Goal: Information Seeking & Learning: Learn about a topic

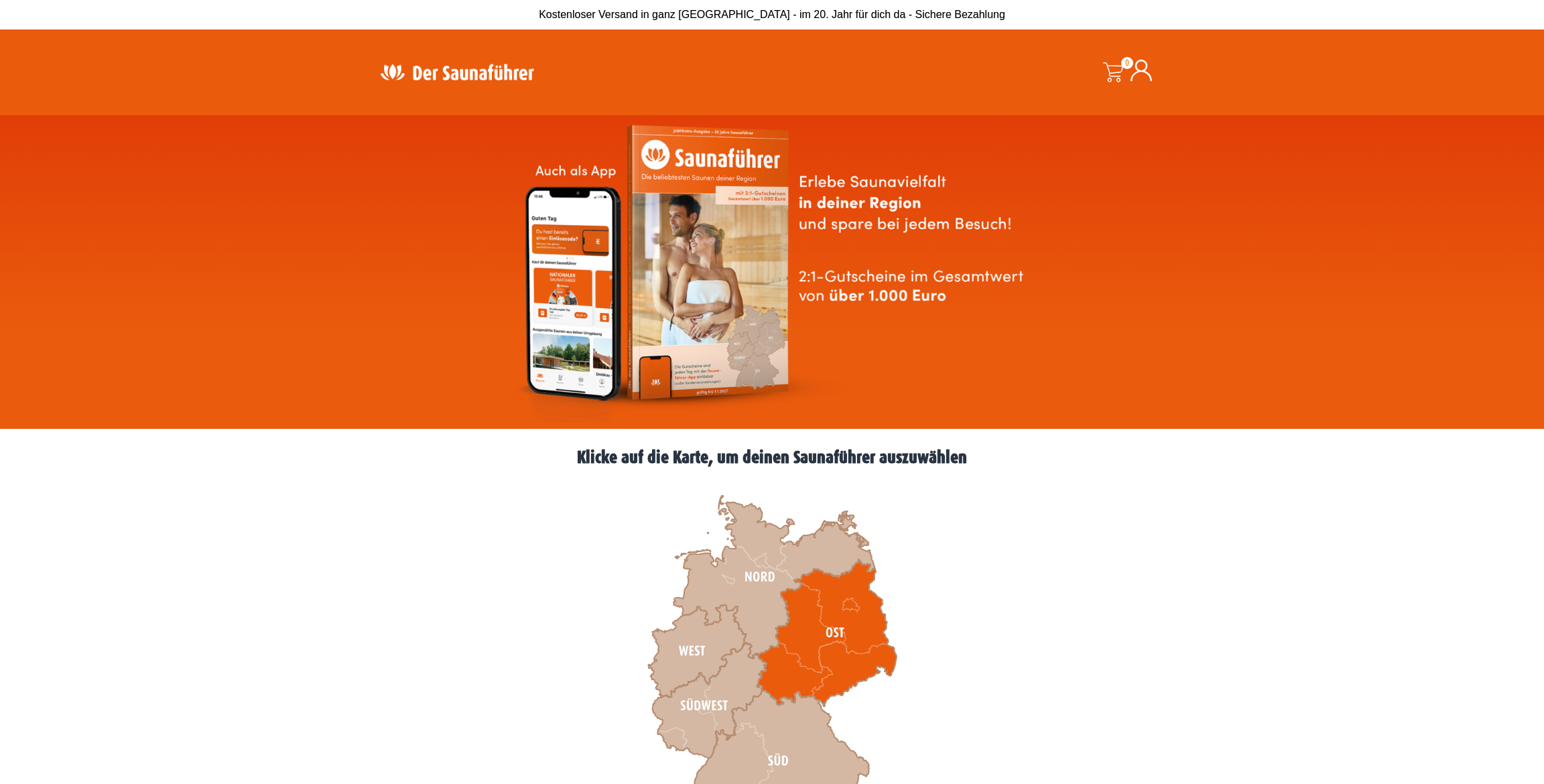
click at [850, 630] on icon at bounding box center [827, 632] width 140 height 146
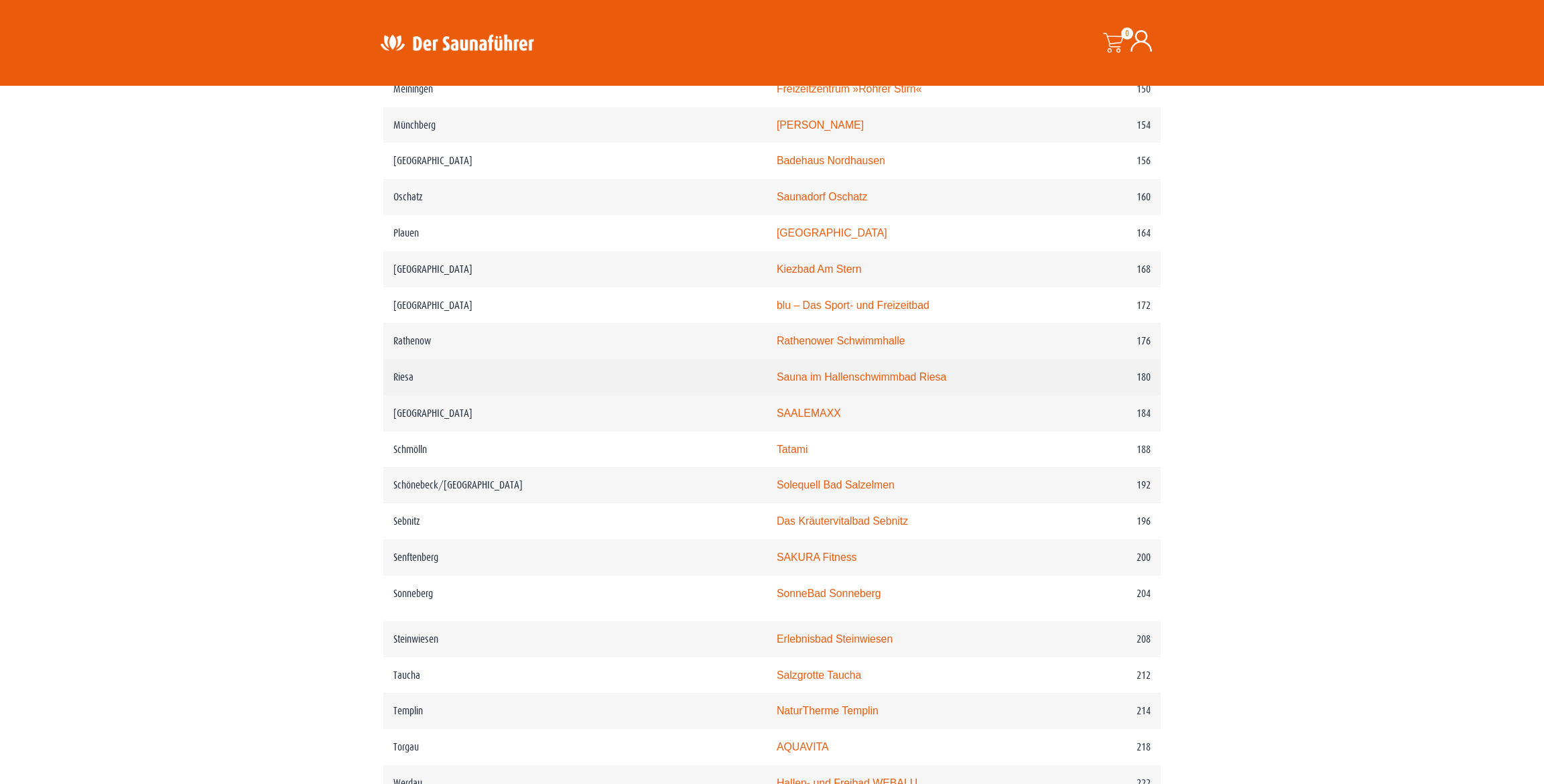
scroll to position [1875, 0]
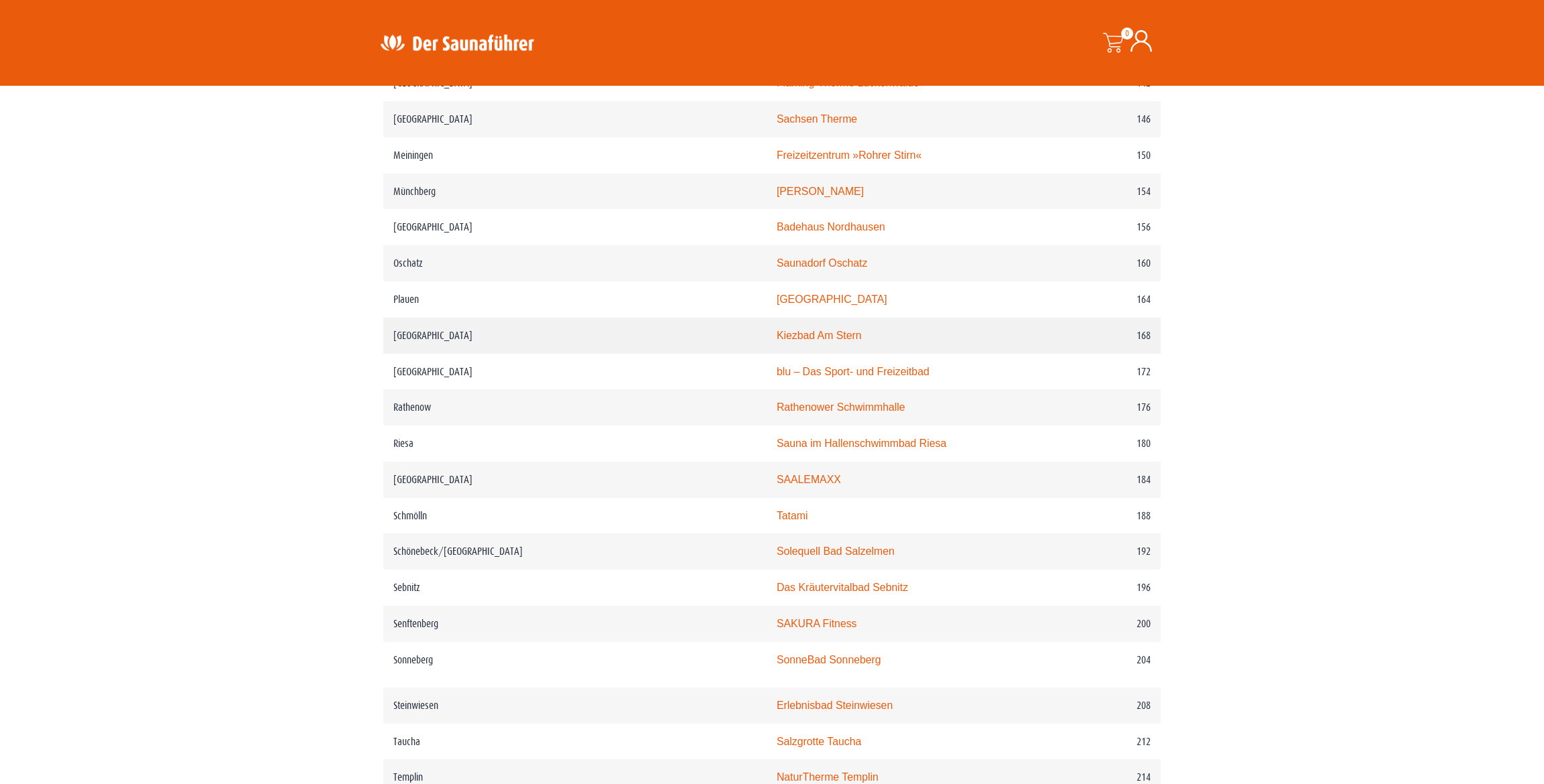
click at [777, 329] on link "Kiezbad Am Stern" at bounding box center [819, 335] width 85 height 12
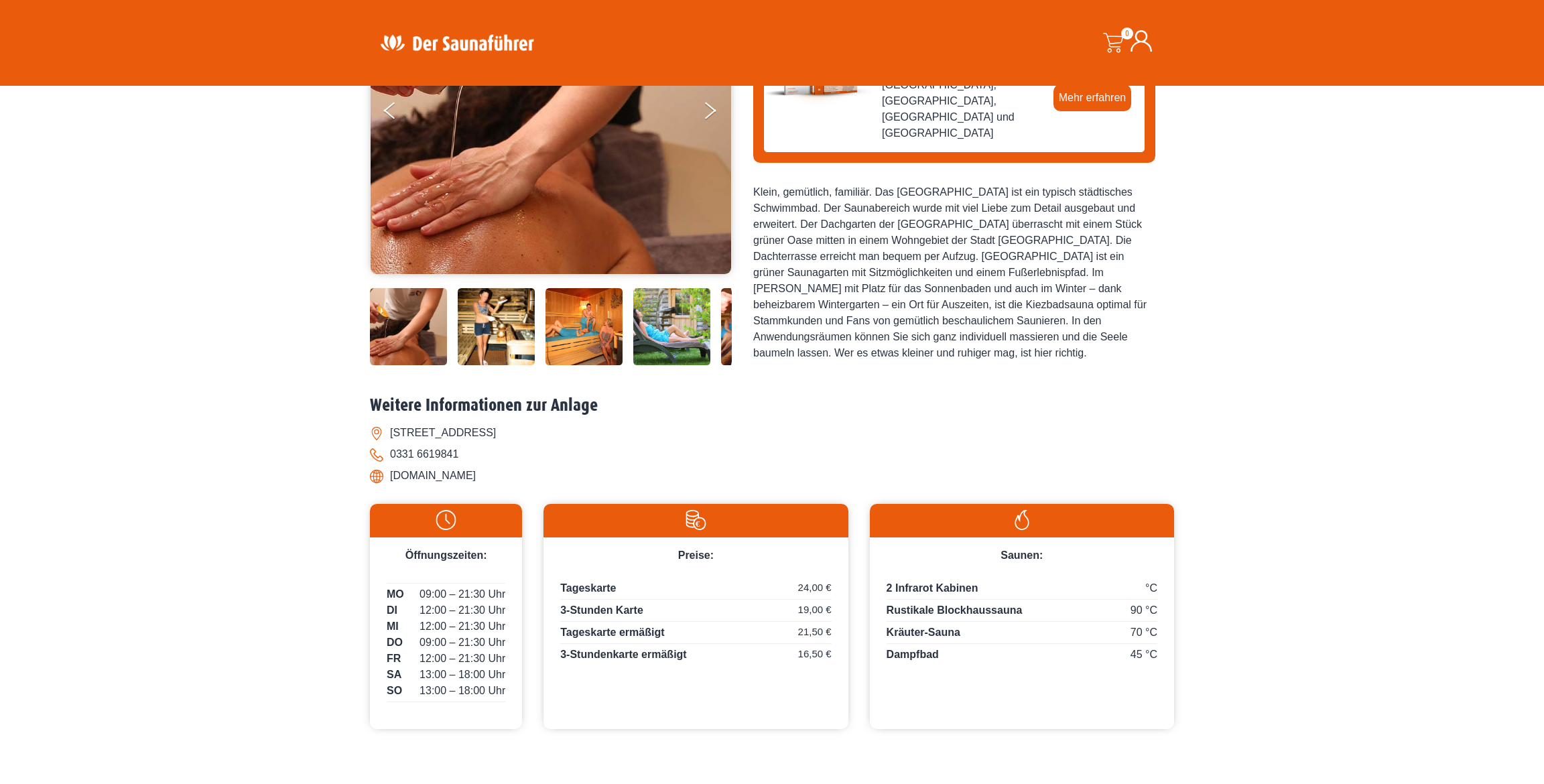
scroll to position [268, 0]
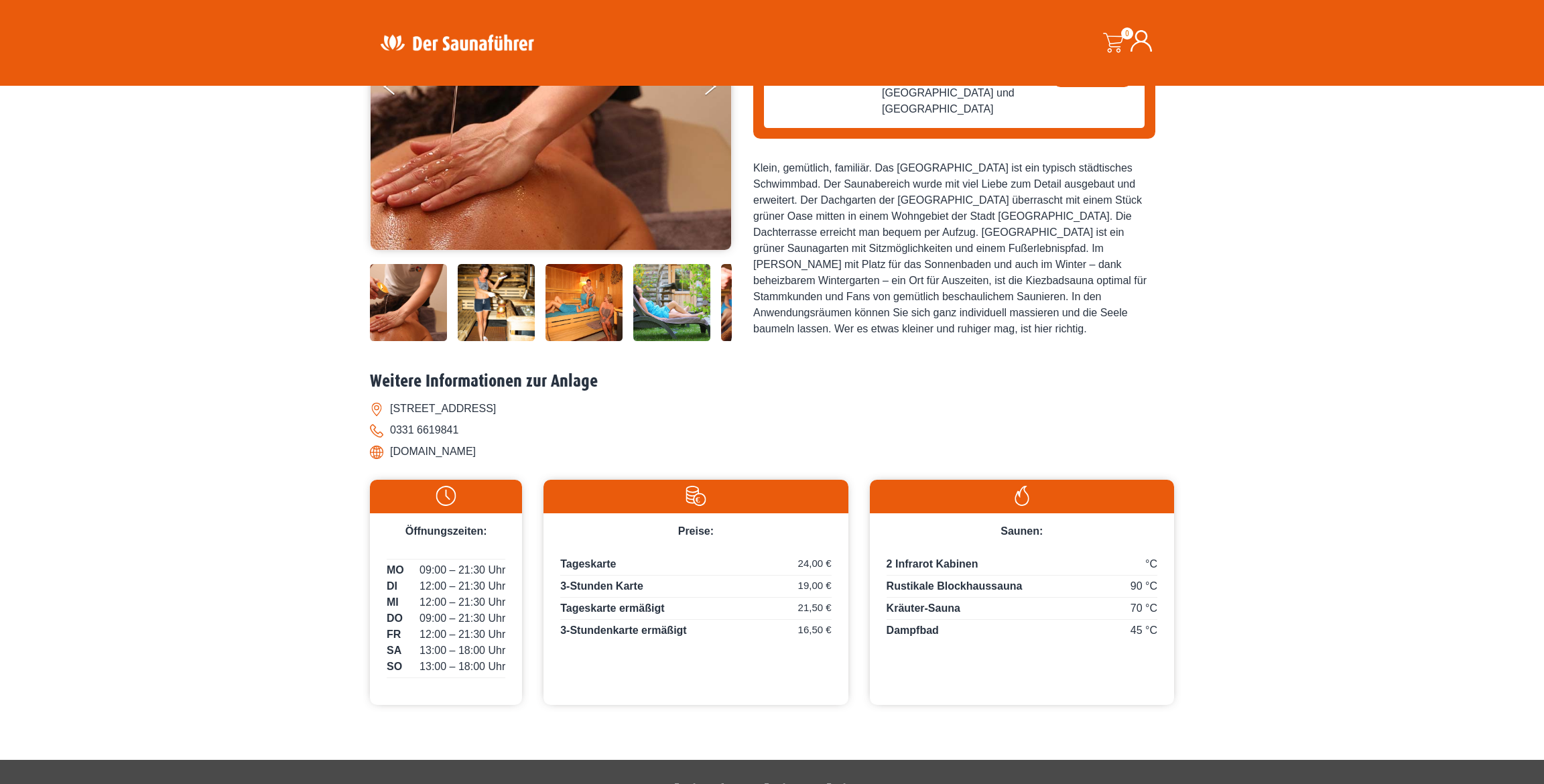
click at [958, 585] on span "Rustikale Blockhaussauna" at bounding box center [955, 586] width 136 height 12
click at [916, 613] on span "Kräuter-Sauna" at bounding box center [923, 608] width 74 height 12
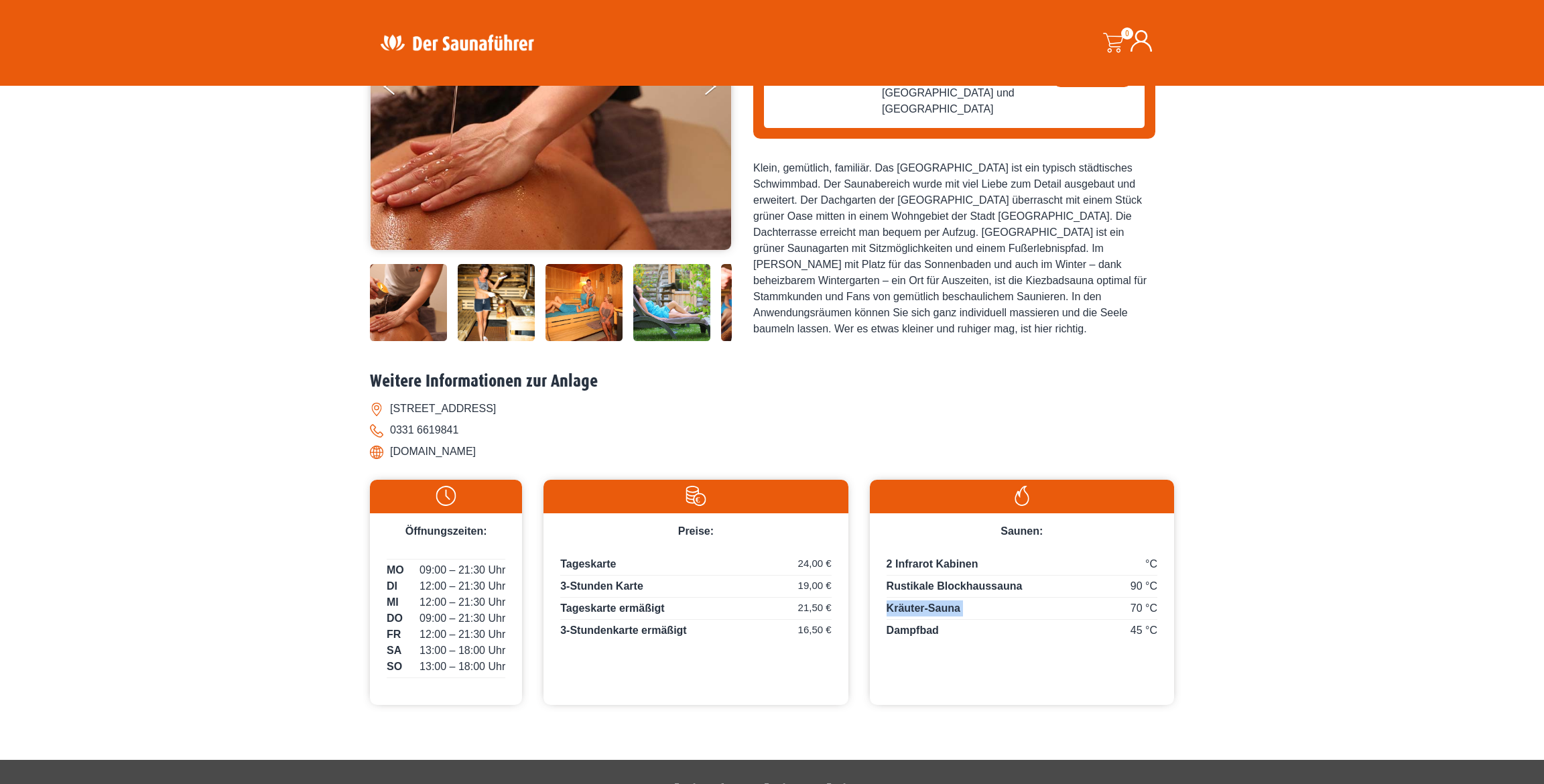
click at [916, 613] on span "Kräuter-Sauna" at bounding box center [923, 608] width 74 height 12
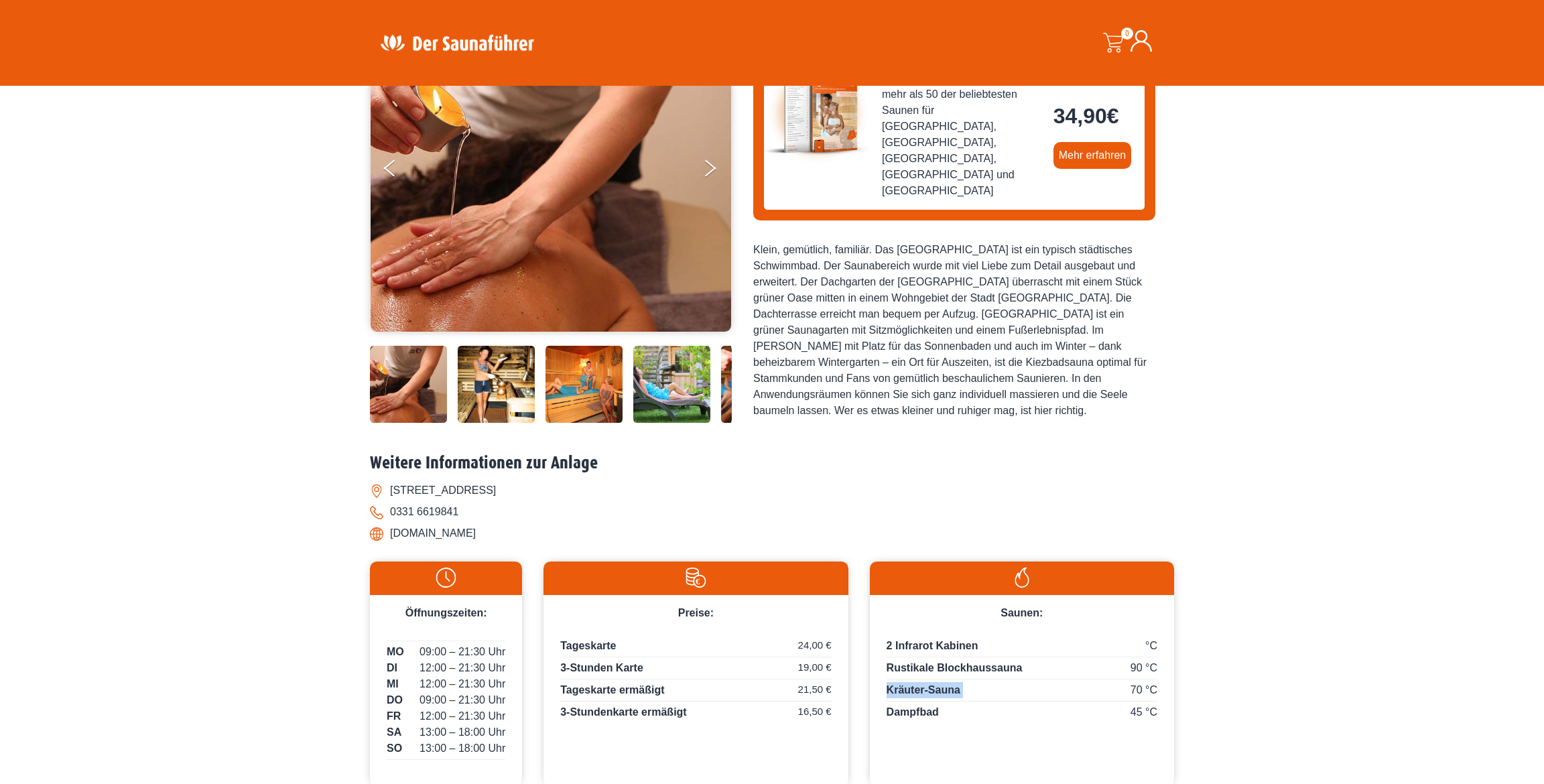
scroll to position [0, 0]
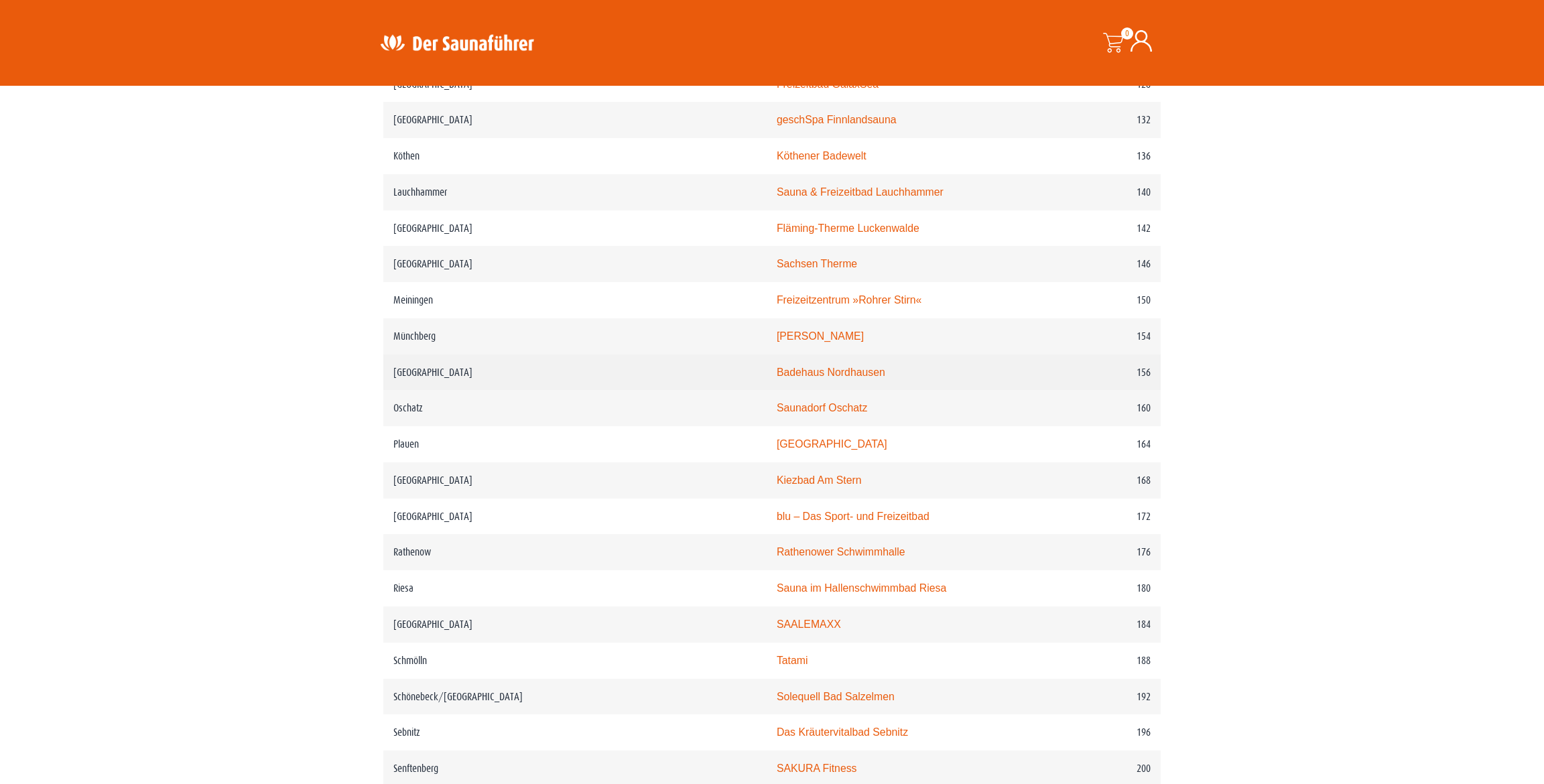
scroll to position [1767, 0]
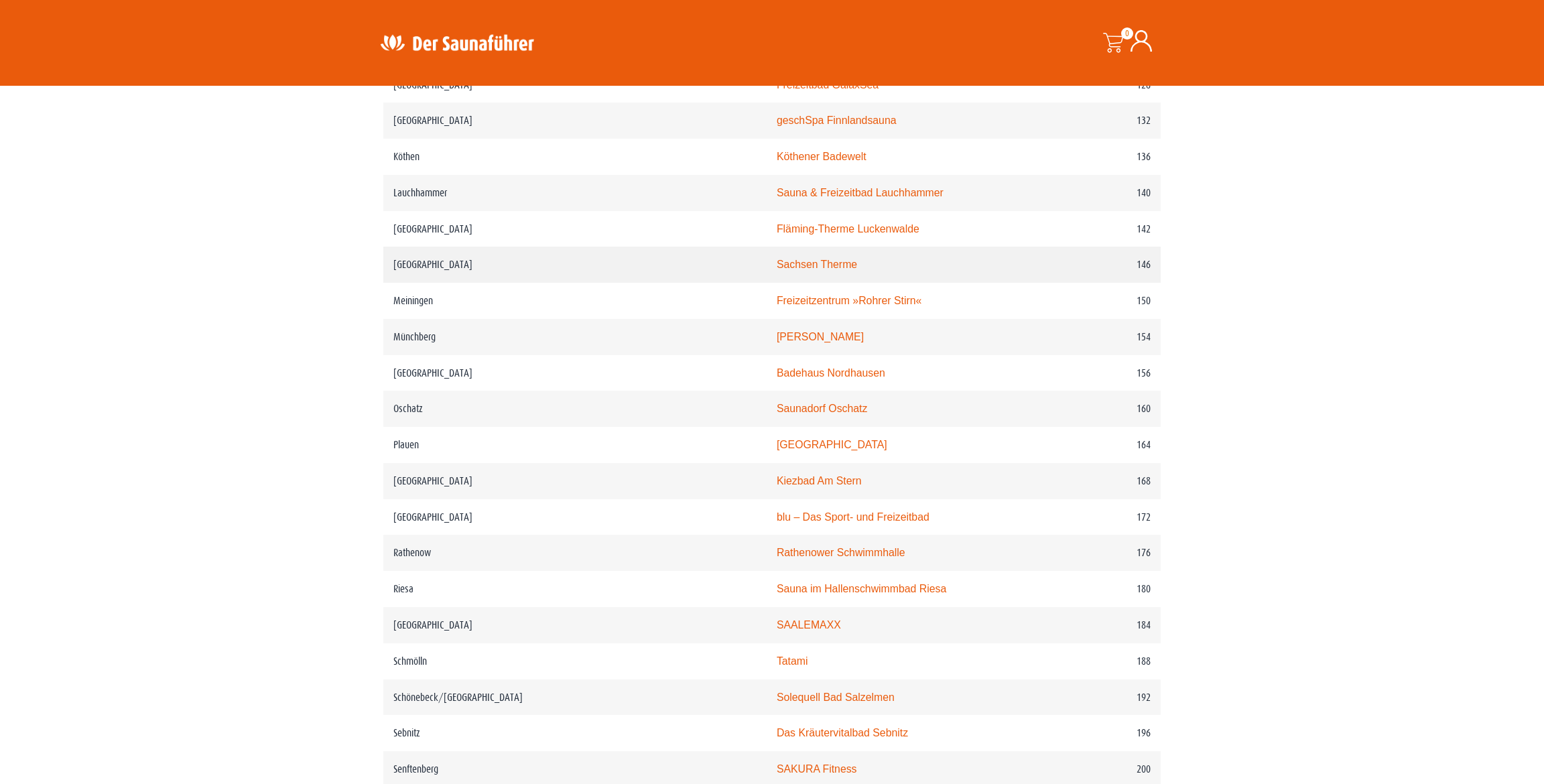
click at [777, 259] on link "Sachsen Therme" at bounding box center [817, 264] width 81 height 12
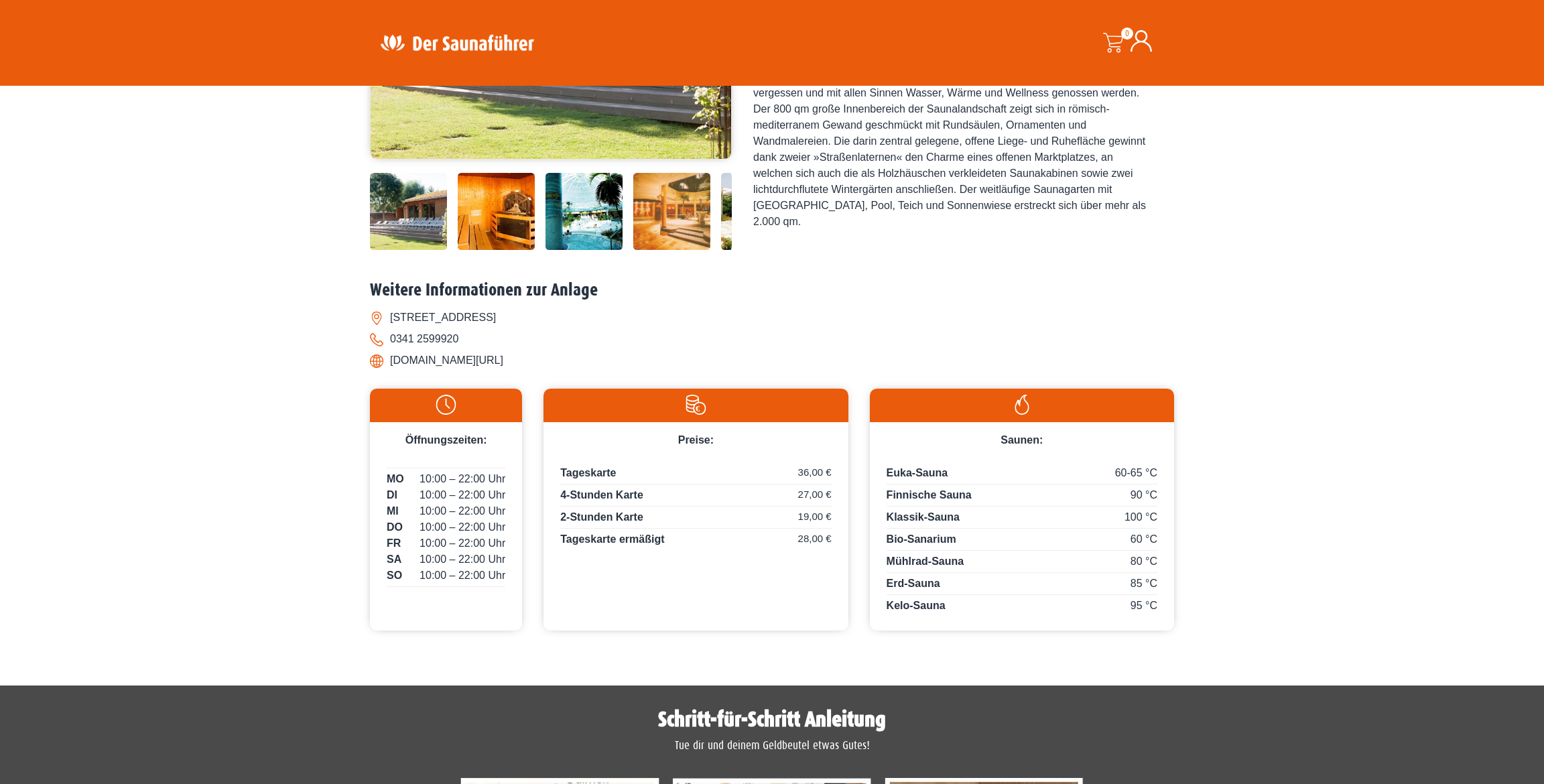
scroll to position [402, 0]
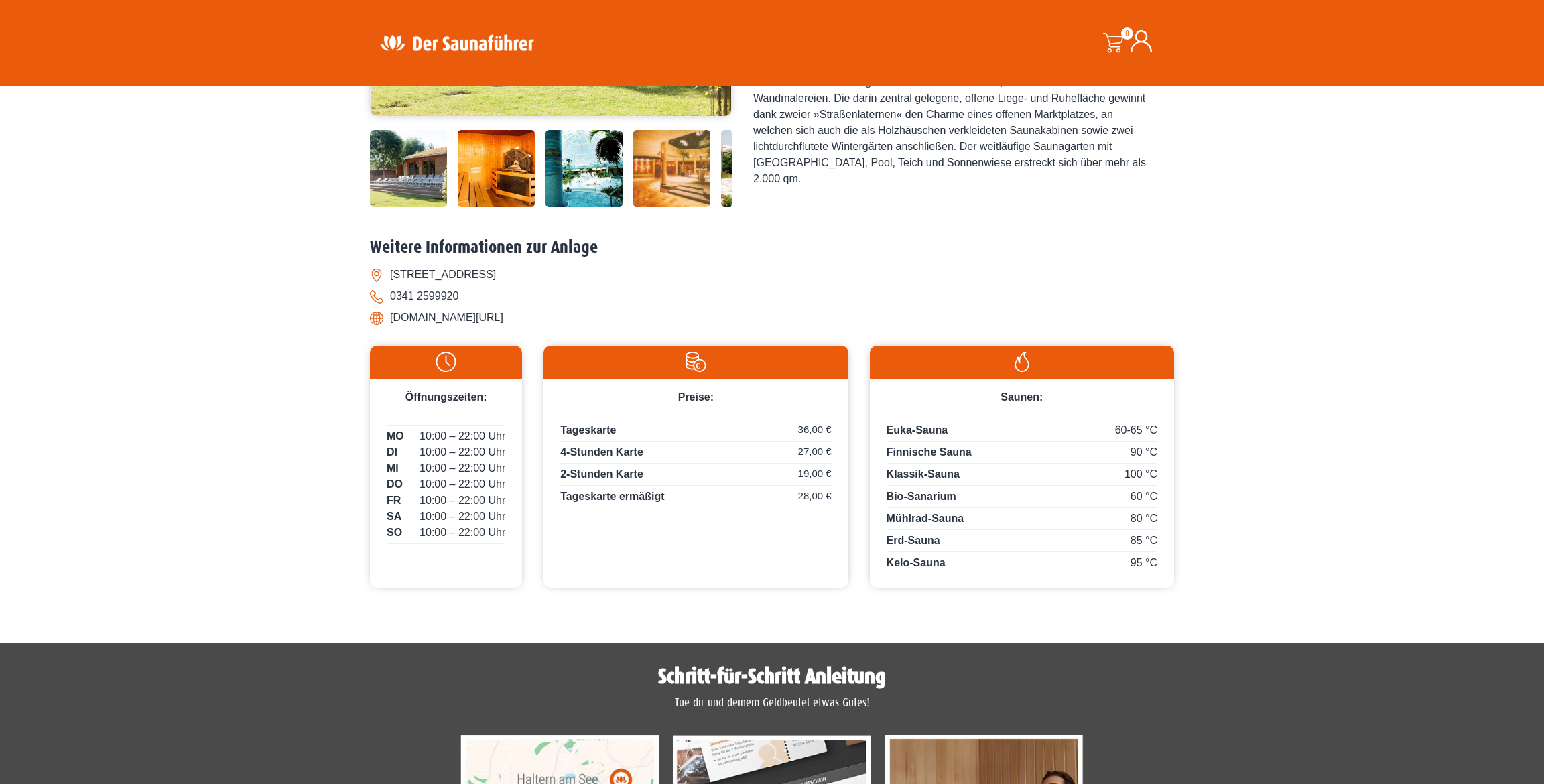
click at [917, 450] on span "Finnische Sauna" at bounding box center [930, 452] width 85 height 12
click at [914, 471] on span "Klassik-Sauna" at bounding box center [923, 474] width 73 height 12
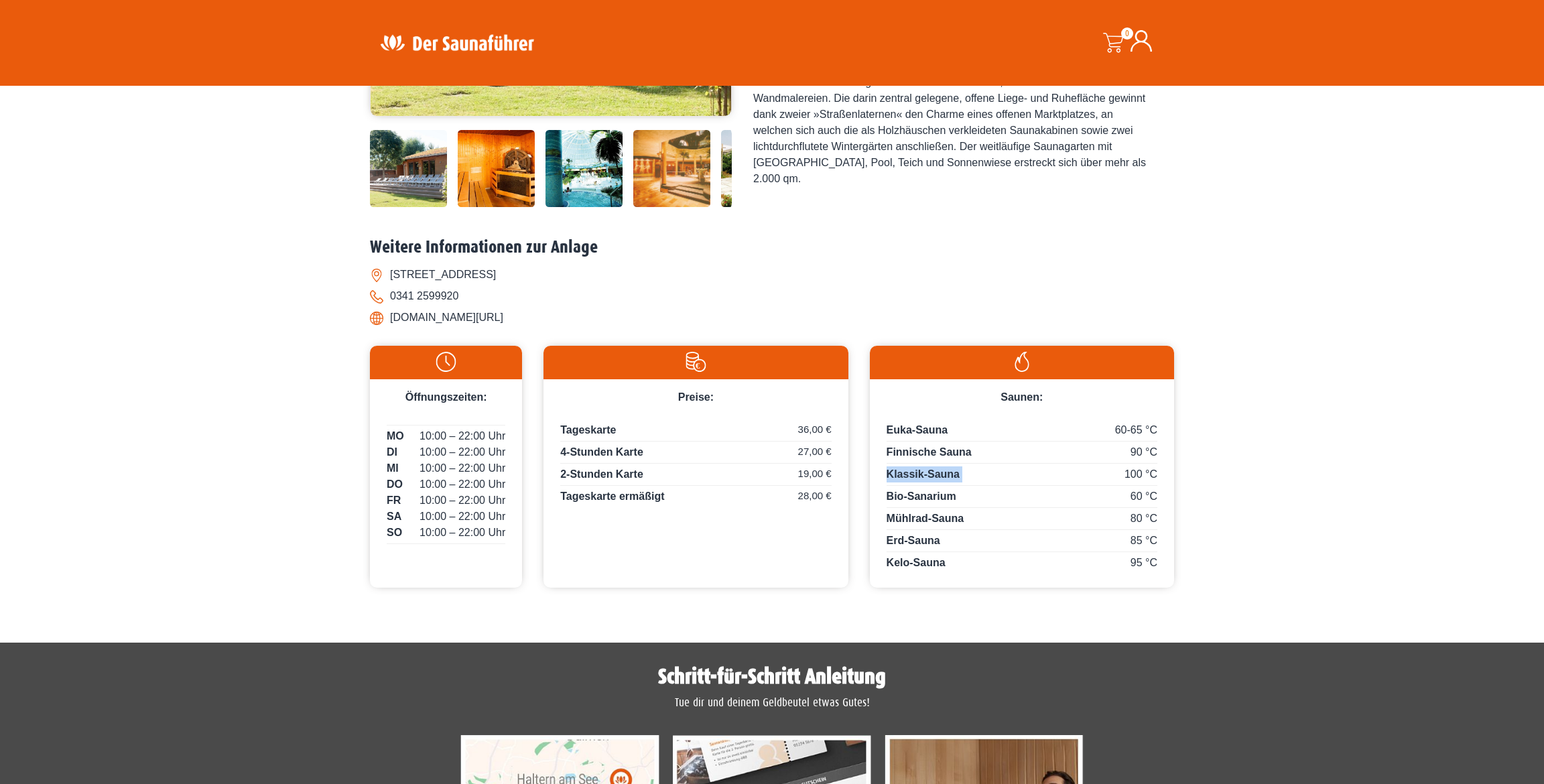
click at [914, 471] on span "Klassik-Sauna" at bounding box center [923, 474] width 73 height 12
click at [914, 490] on span "Bio-Sanarium" at bounding box center [921, 496] width 69 height 12
click at [916, 518] on span "Mühlrad-Sauna" at bounding box center [925, 518] width 78 height 12
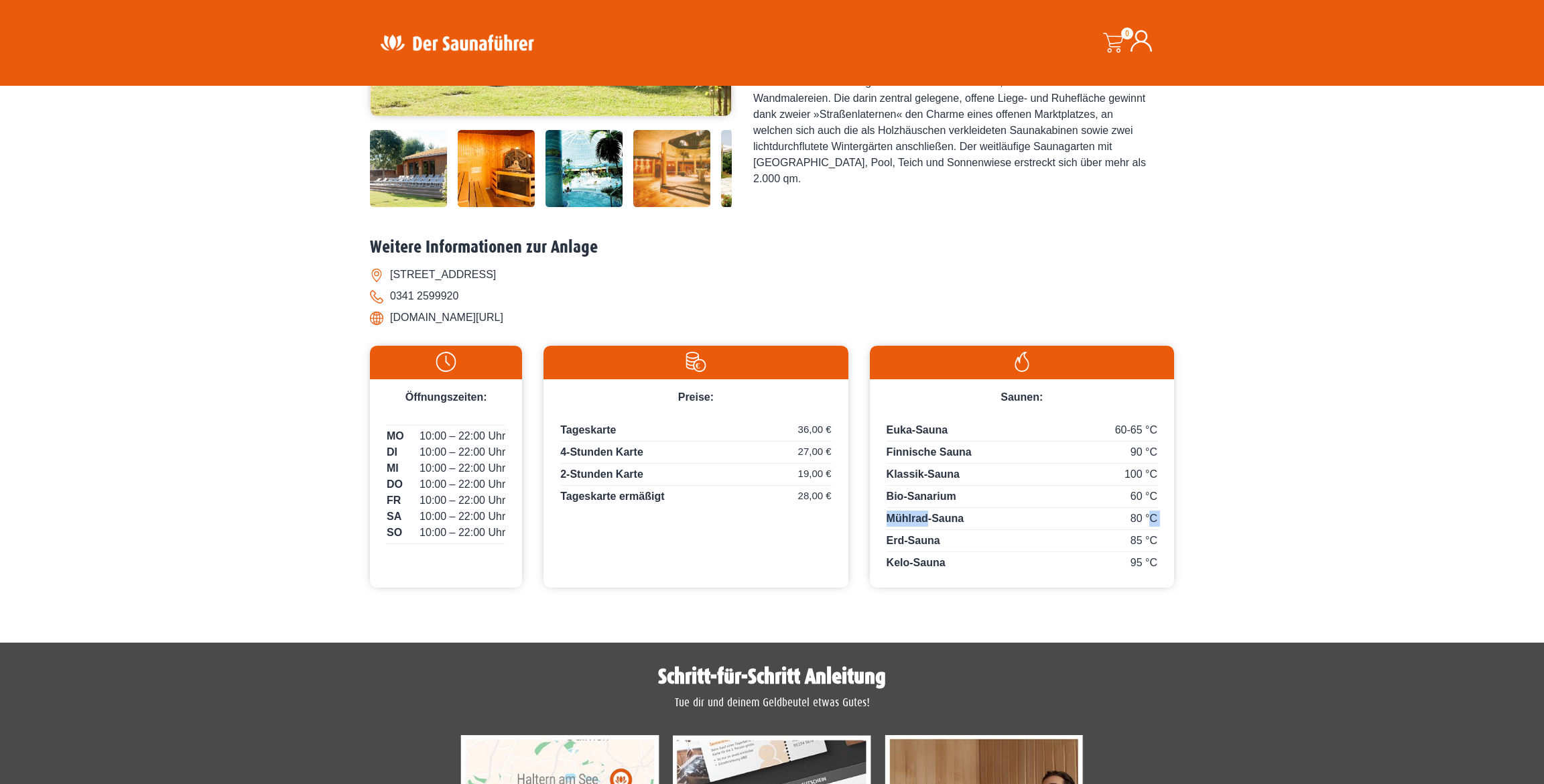
click at [916, 518] on span "Mühlrad-Sauna" at bounding box center [925, 518] width 78 height 12
click at [918, 538] on span "Erd-Sauna" at bounding box center [914, 540] width 54 height 12
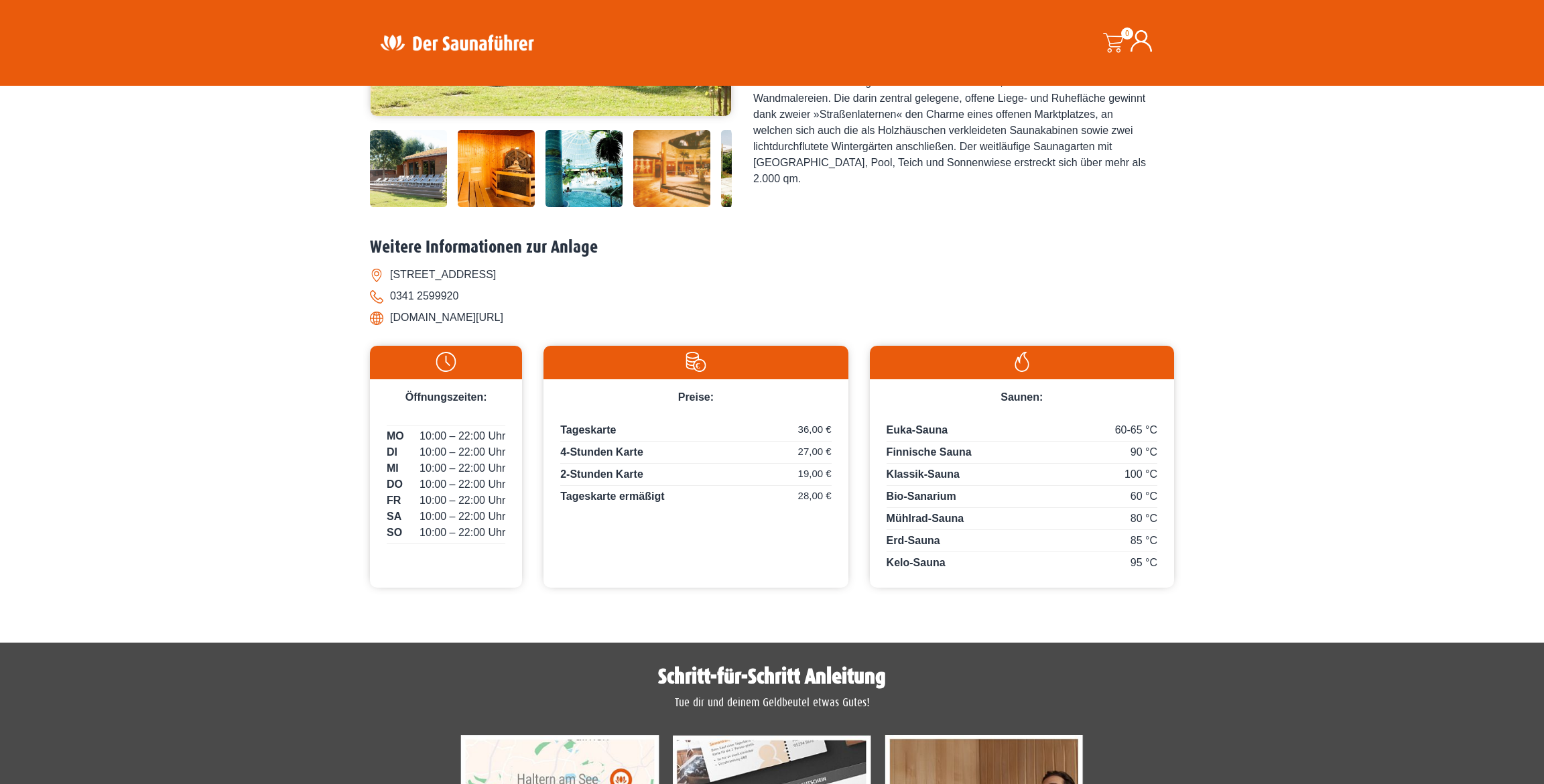
click at [920, 561] on span "Kelo-Sauna" at bounding box center [916, 562] width 59 height 12
click at [925, 537] on span "Erd-Sauna" at bounding box center [914, 540] width 54 height 12
click at [925, 517] on span "Mühlrad-Sauna" at bounding box center [925, 518] width 78 height 12
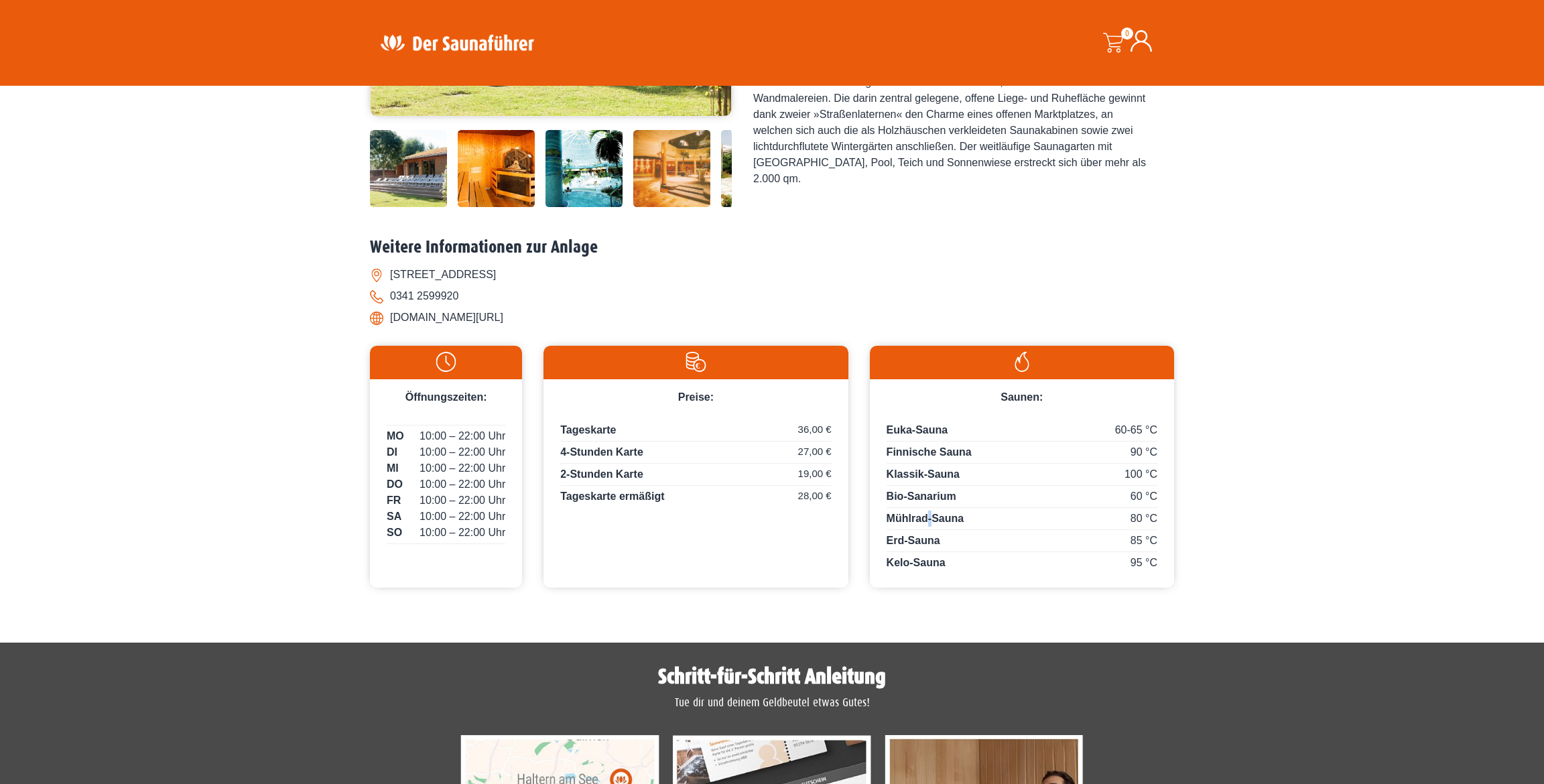
click at [925, 517] on span "Mühlrad-Sauna" at bounding box center [925, 518] width 78 height 12
click at [925, 495] on span "Bio-Sanarium" at bounding box center [921, 496] width 69 height 12
click at [926, 475] on span "Klassik-Sauna" at bounding box center [923, 474] width 73 height 12
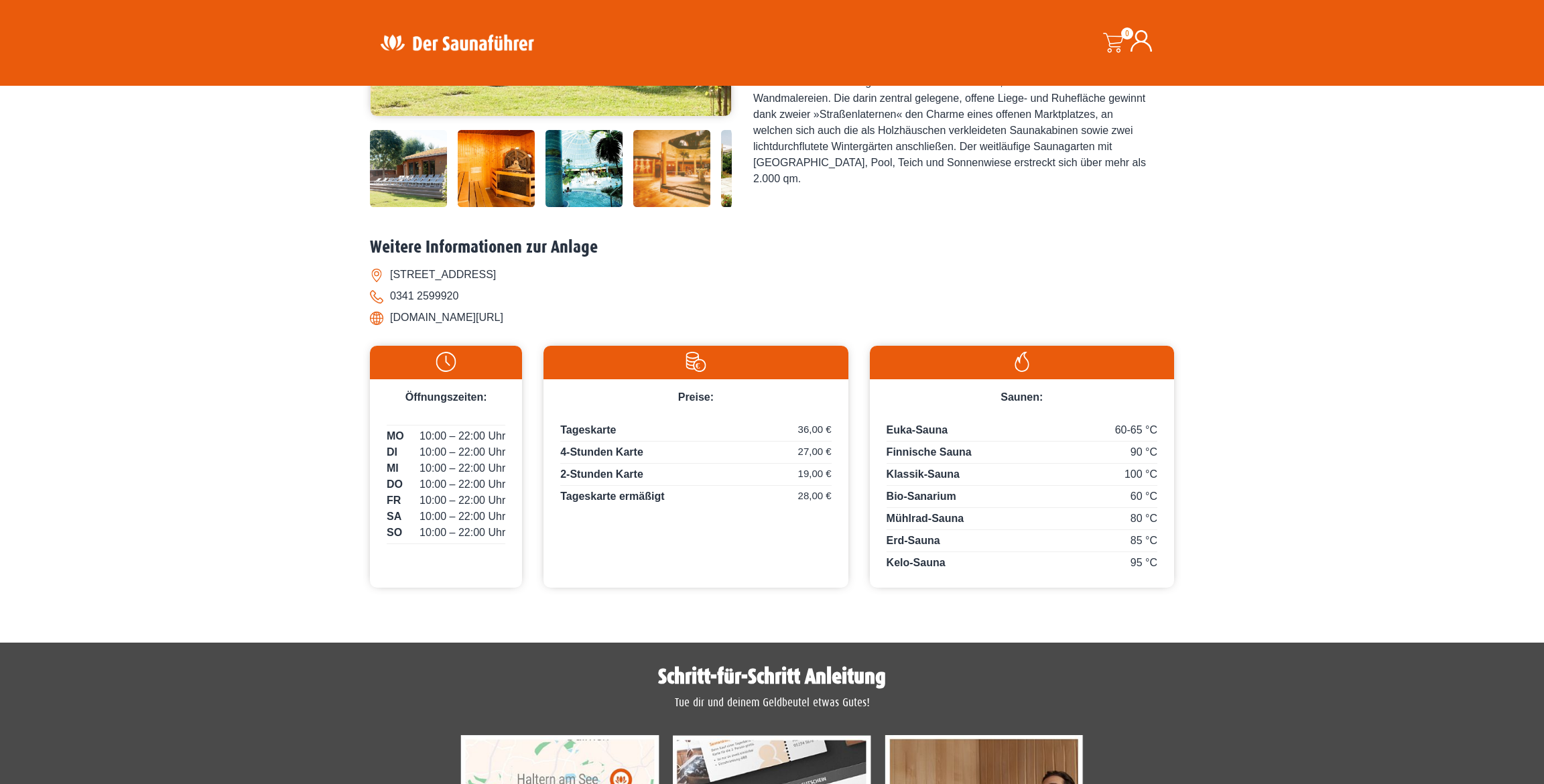
click at [926, 450] on span "Finnische Sauna" at bounding box center [930, 452] width 85 height 12
click at [923, 424] on span "Euka-Sauna" at bounding box center [918, 430] width 62 height 12
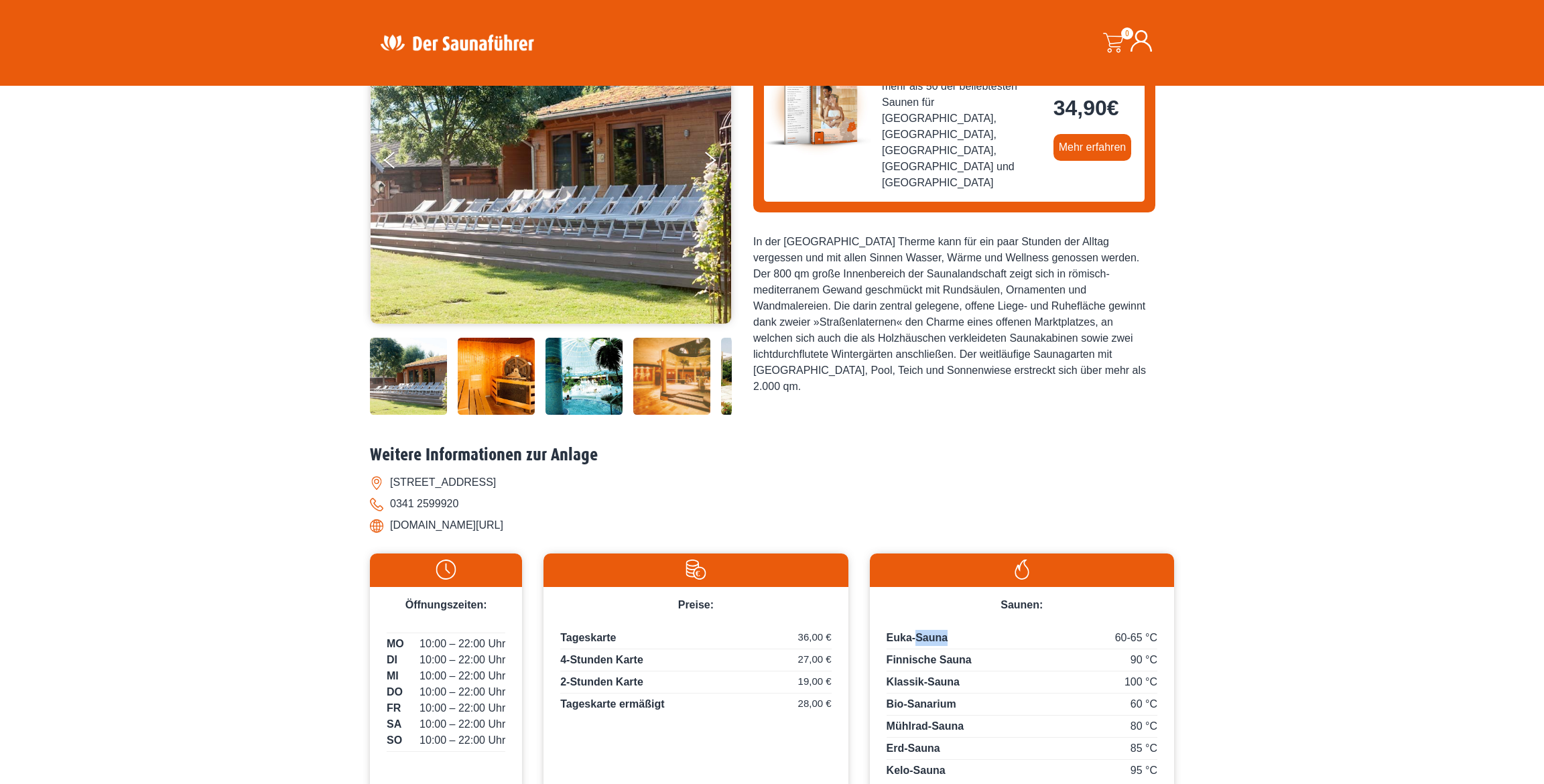
scroll to position [0, 0]
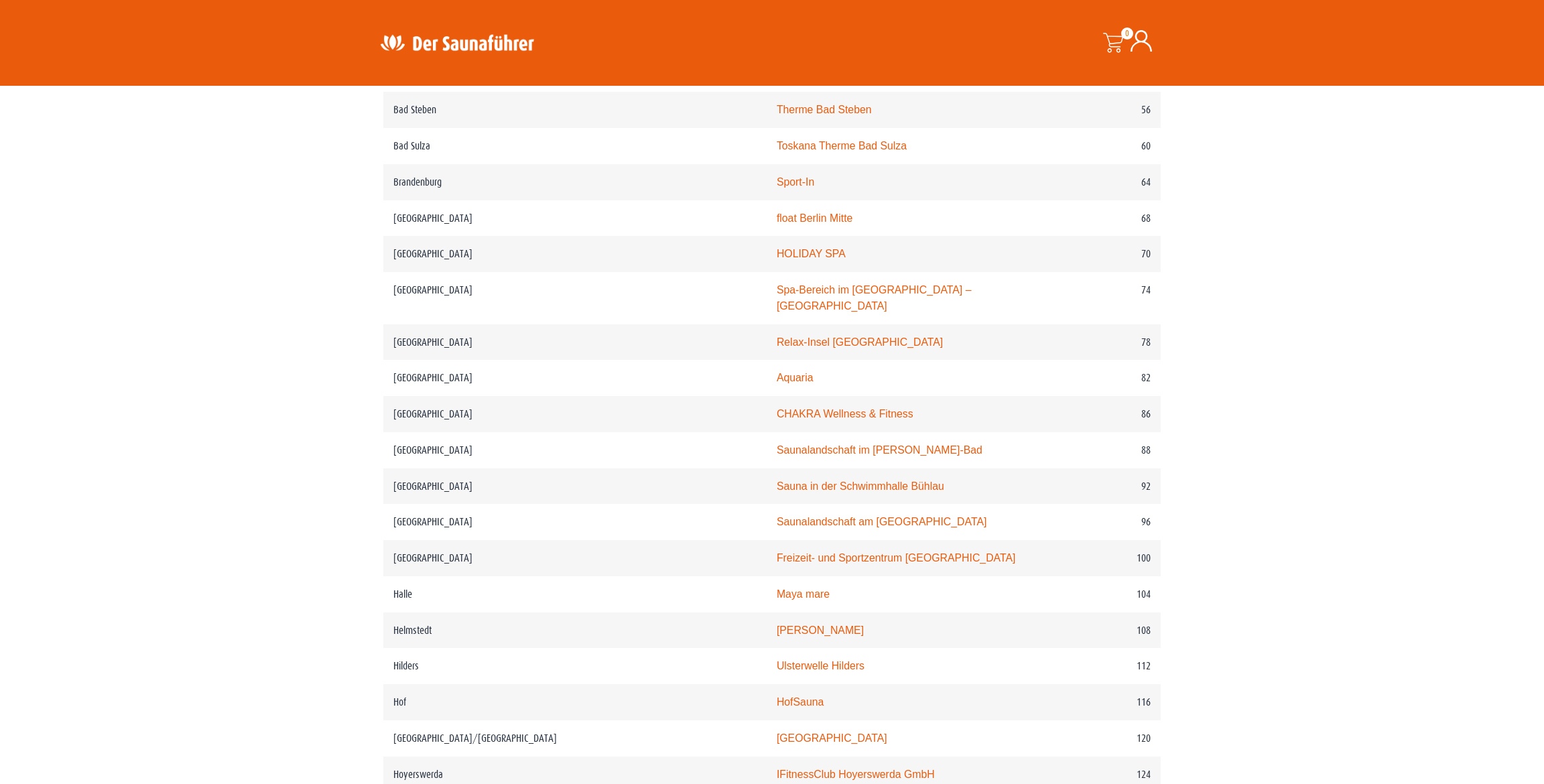
scroll to position [1018, 0]
